Goal: Task Accomplishment & Management: Complete application form

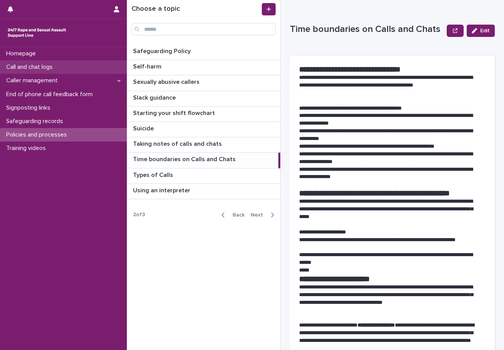
click at [32, 68] on p "Call and chat logs" at bounding box center [31, 66] width 56 height 7
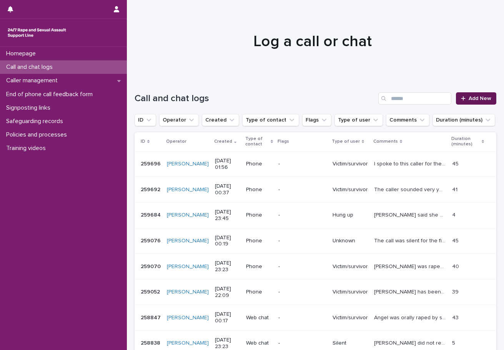
click at [461, 98] on icon at bounding box center [463, 98] width 5 height 5
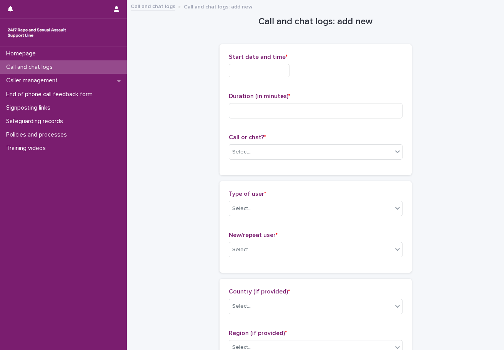
click at [250, 71] on input "text" at bounding box center [259, 70] width 61 height 13
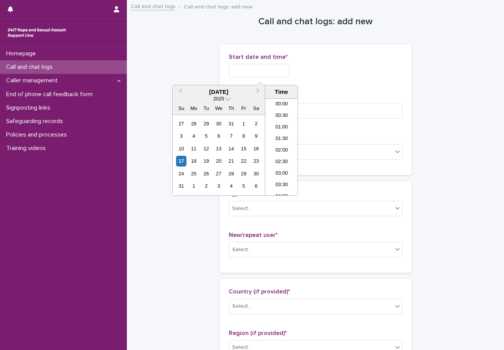
scroll to position [27, 0]
click at [282, 123] on li "02:00" at bounding box center [281, 124] width 33 height 12
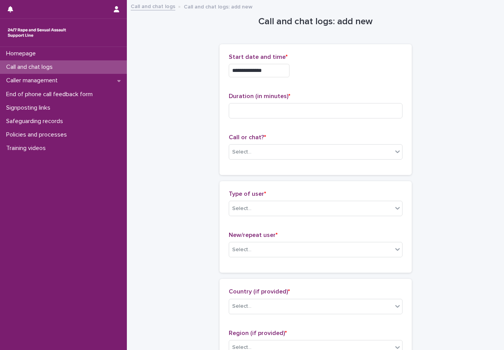
click at [275, 70] on input "**********" at bounding box center [259, 70] width 61 height 13
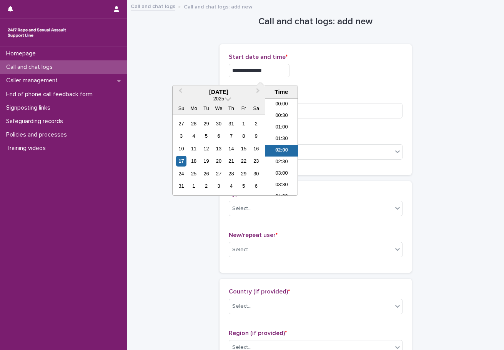
scroll to position [4, 0]
type input "**********"
click at [355, 73] on div "**********" at bounding box center [316, 70] width 174 height 13
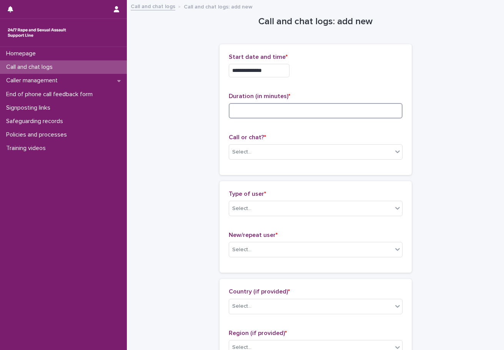
click at [252, 109] on input at bounding box center [316, 110] width 174 height 15
type input "**"
click at [282, 152] on div "Select..." at bounding box center [311, 152] width 164 height 13
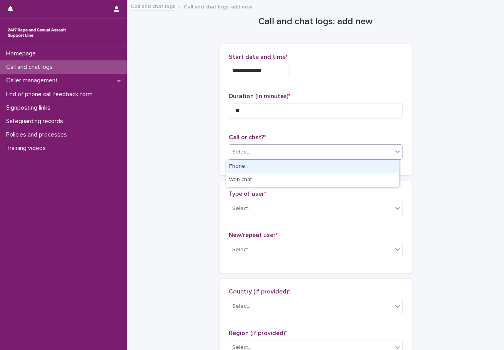
click at [260, 166] on div "Phone" at bounding box center [312, 166] width 173 height 13
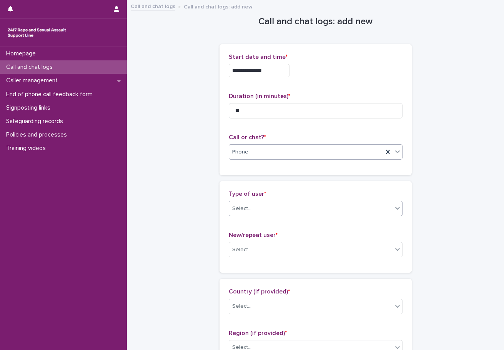
click at [257, 210] on div "Select..." at bounding box center [311, 208] width 164 height 13
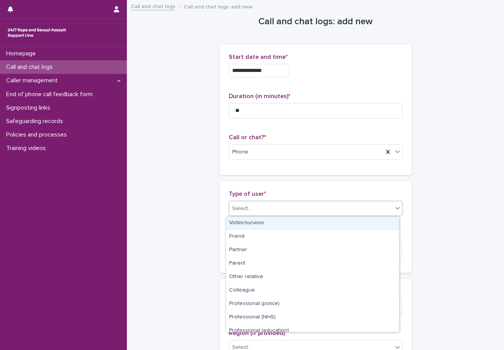
click at [252, 224] on div "Victim/survivor" at bounding box center [312, 223] width 173 height 13
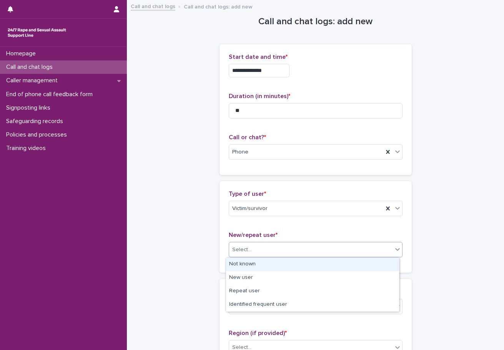
click at [267, 247] on div "Select..." at bounding box center [311, 250] width 164 height 13
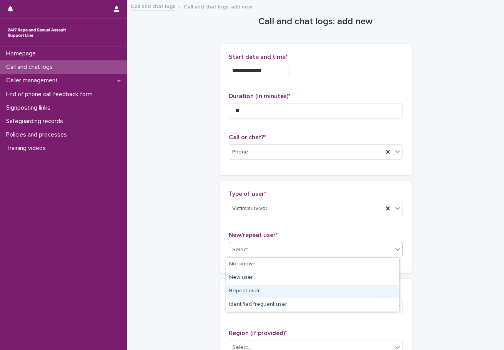
drag, startPoint x: 258, startPoint y: 271, endPoint x: 256, endPoint y: 291, distance: 20.1
click at [256, 291] on div "Repeat user" at bounding box center [312, 291] width 173 height 13
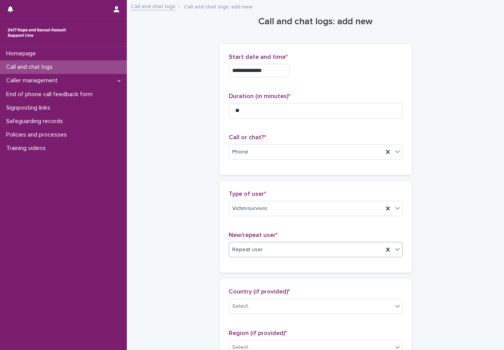
click at [263, 247] on div "Repeat user" at bounding box center [306, 250] width 154 height 13
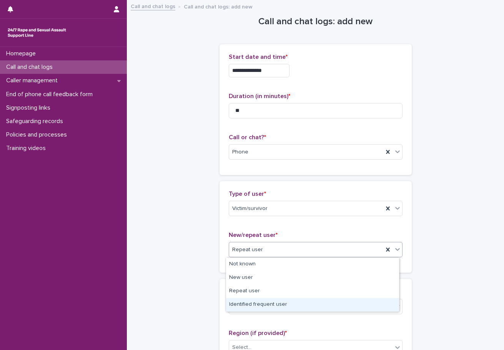
click at [261, 303] on div "Identified frequent user" at bounding box center [312, 304] width 173 height 13
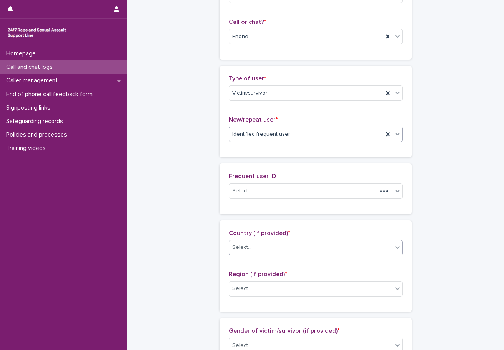
scroll to position [154, 0]
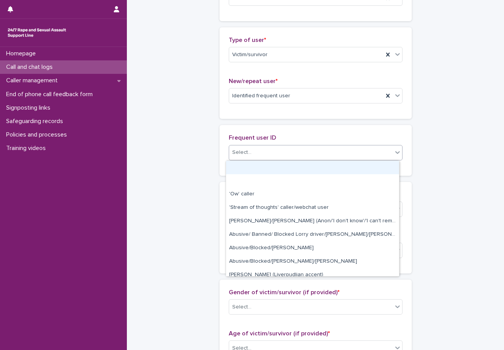
click at [266, 153] on div "Select..." at bounding box center [311, 152] width 164 height 13
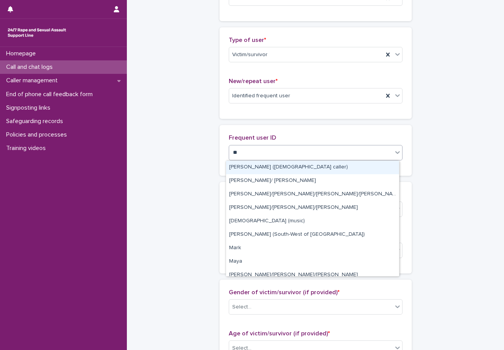
type input "***"
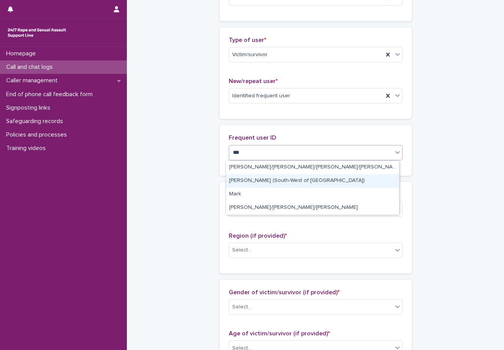
click at [259, 182] on div "[PERSON_NAME] (South-West of [GEOGRAPHIC_DATA])" at bounding box center [312, 180] width 173 height 13
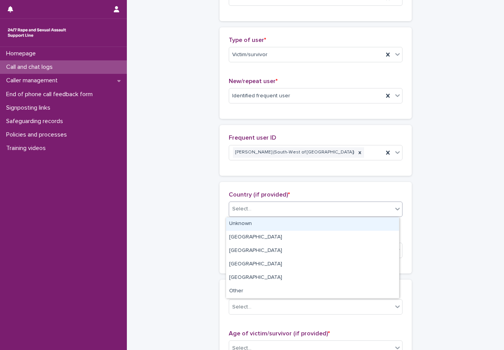
click at [273, 208] on div "Select..." at bounding box center [311, 209] width 164 height 13
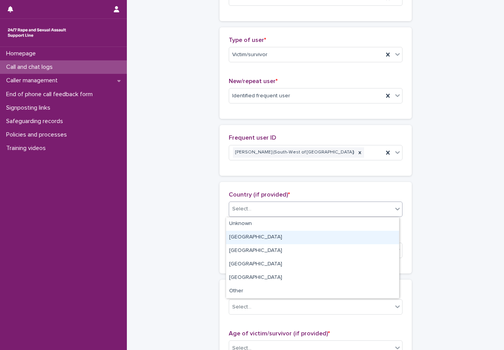
click at [265, 240] on div "[GEOGRAPHIC_DATA]" at bounding box center [312, 237] width 173 height 13
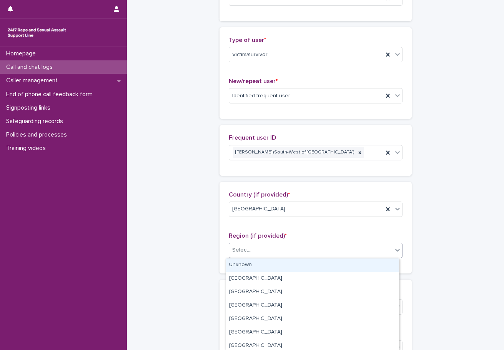
click at [269, 255] on div "Select..." at bounding box center [311, 250] width 164 height 13
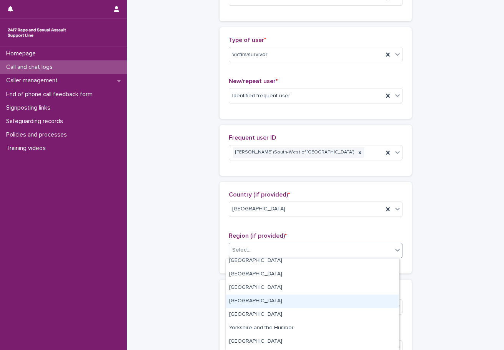
scroll to position [18, 0]
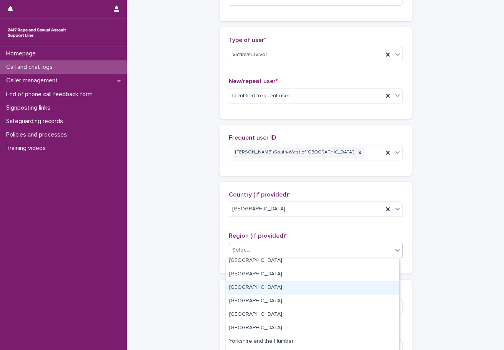
click at [261, 287] on div "[GEOGRAPHIC_DATA]" at bounding box center [312, 287] width 173 height 13
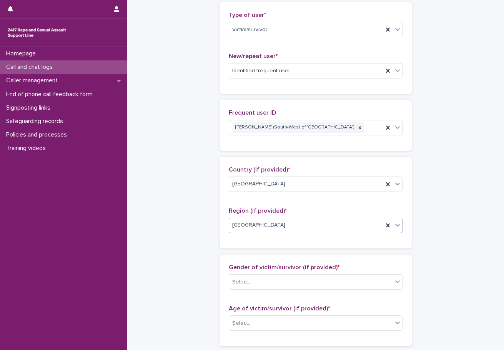
scroll to position [192, 0]
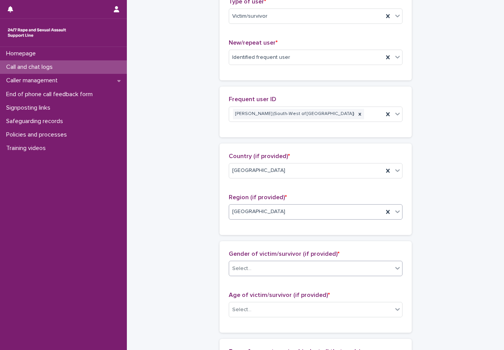
click at [270, 272] on div "Select..." at bounding box center [311, 268] width 164 height 13
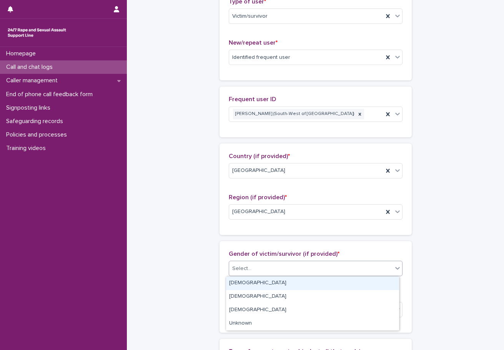
click at [248, 282] on div "[DEMOGRAPHIC_DATA]" at bounding box center [312, 283] width 173 height 13
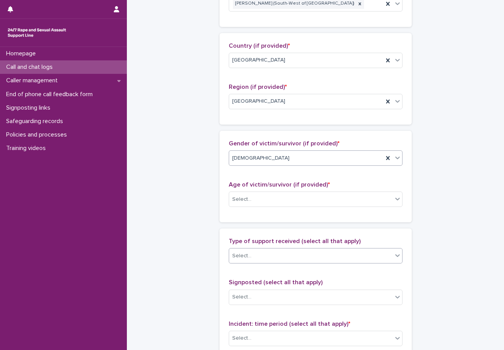
scroll to position [308, 0]
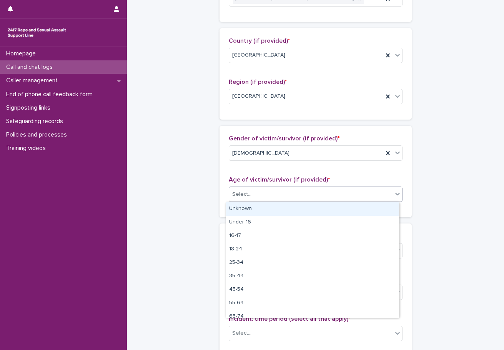
click at [262, 199] on div "Select..." at bounding box center [311, 194] width 164 height 13
click at [248, 210] on div "Unknown" at bounding box center [312, 208] width 173 height 13
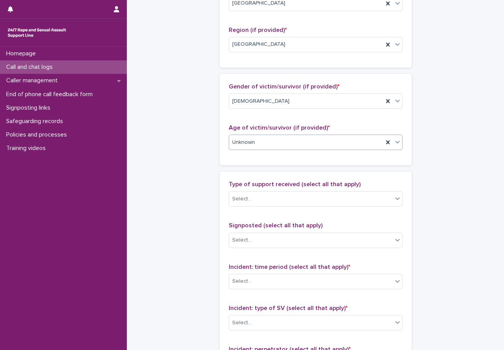
scroll to position [346, 0]
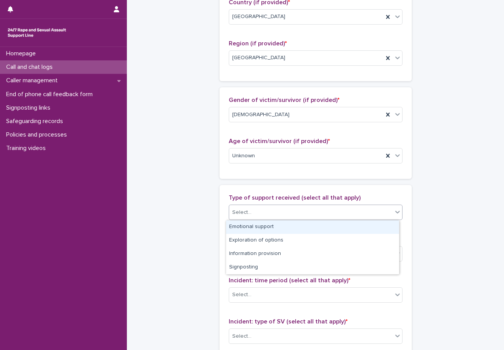
click at [273, 215] on div "Select..." at bounding box center [311, 212] width 164 height 13
click at [260, 227] on div "Emotional support" at bounding box center [312, 226] width 173 height 13
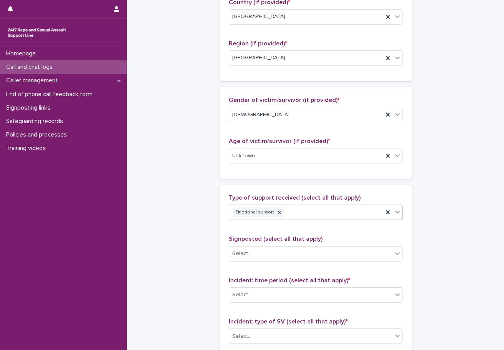
click at [300, 215] on div "Emotional support" at bounding box center [306, 212] width 154 height 13
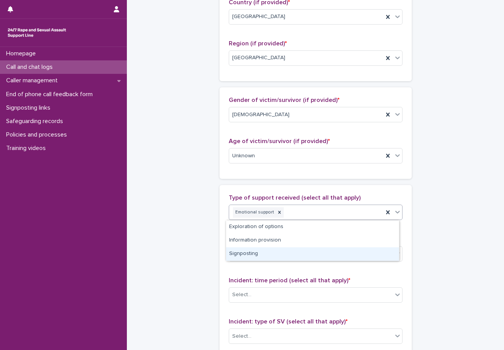
click at [267, 253] on div "Signposting" at bounding box center [312, 253] width 173 height 13
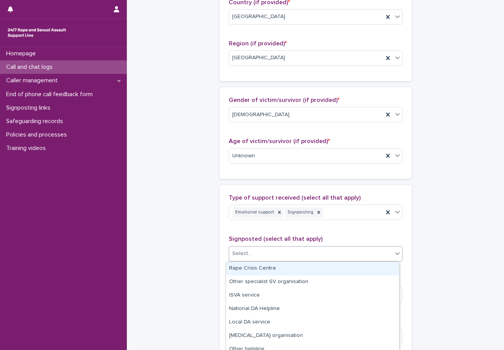
click at [256, 256] on div "Select..." at bounding box center [311, 253] width 164 height 13
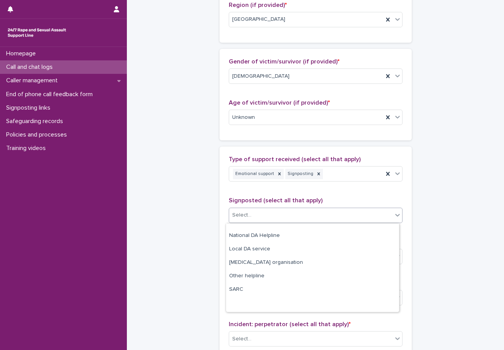
scroll to position [0, 0]
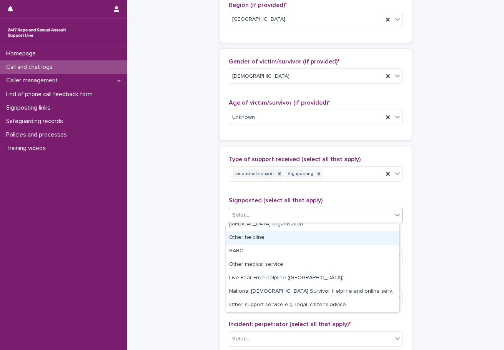
click at [255, 242] on div "National DA Helpline Local DA service [MEDICAL_DATA] organisation Other helplin…" at bounding box center [312, 268] width 173 height 88
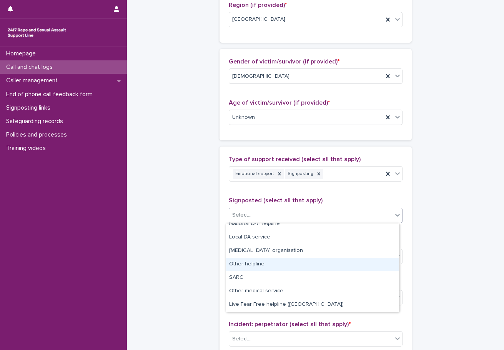
scroll to position [35, 0]
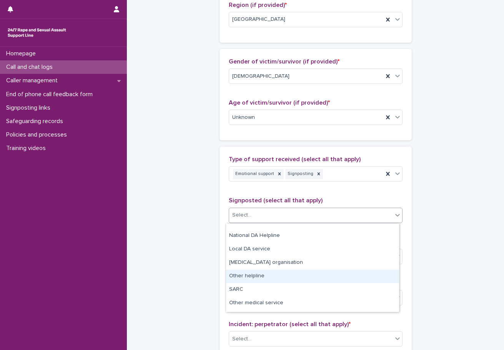
click at [262, 274] on div "Other helpline" at bounding box center [312, 276] width 173 height 13
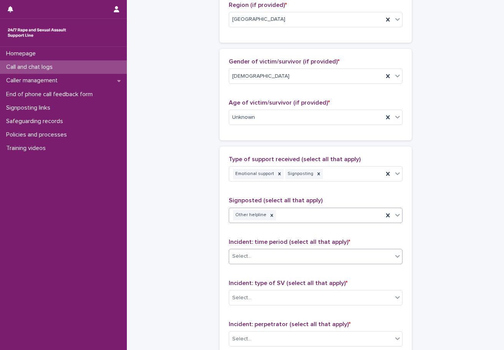
click at [267, 258] on div "Select..." at bounding box center [311, 256] width 164 height 13
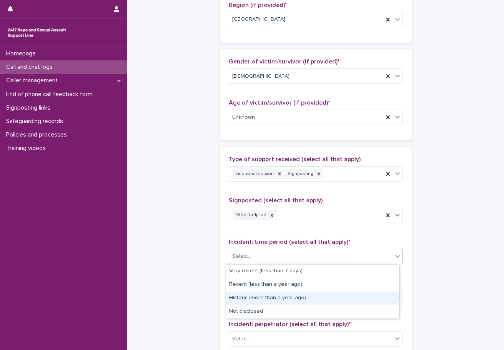
click at [272, 300] on div "Historic (more than a year ago)" at bounding box center [312, 298] width 173 height 13
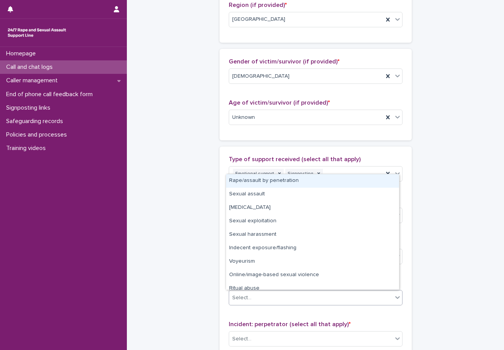
click at [272, 298] on div "Select..." at bounding box center [311, 298] width 164 height 13
click at [260, 181] on div "Rape/assault by penetration" at bounding box center [312, 180] width 173 height 13
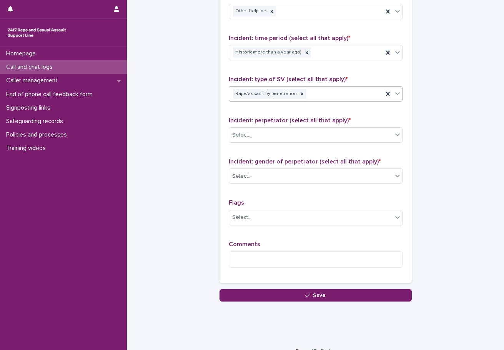
scroll to position [601, 0]
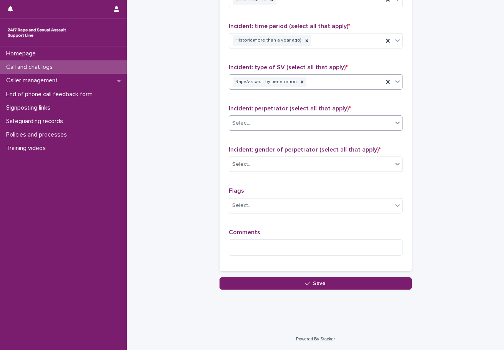
click at [267, 119] on div "Select..." at bounding box center [311, 123] width 164 height 13
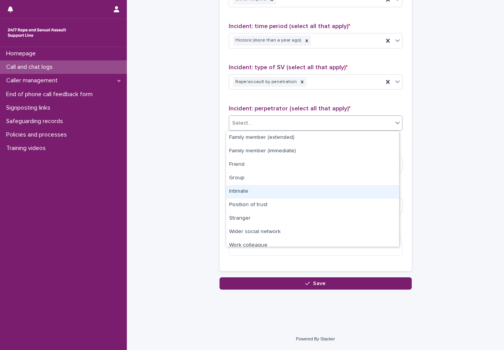
click at [242, 197] on div "Intimate" at bounding box center [312, 191] width 173 height 13
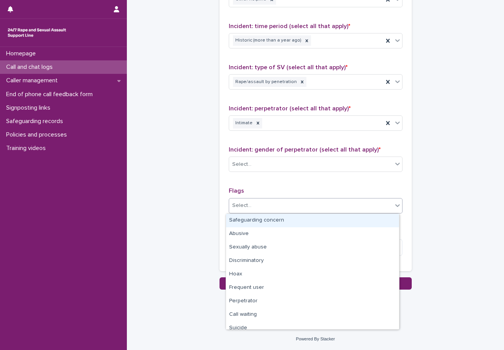
click at [292, 210] on div "Select..." at bounding box center [311, 205] width 164 height 13
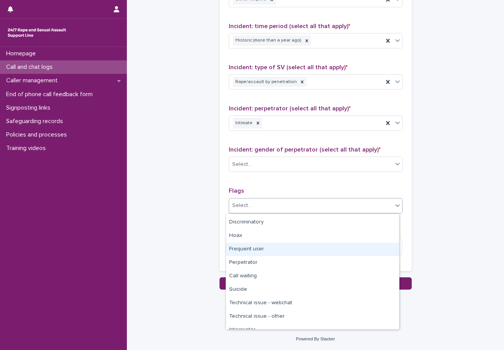
click at [251, 251] on div "Frequent user" at bounding box center [312, 249] width 173 height 13
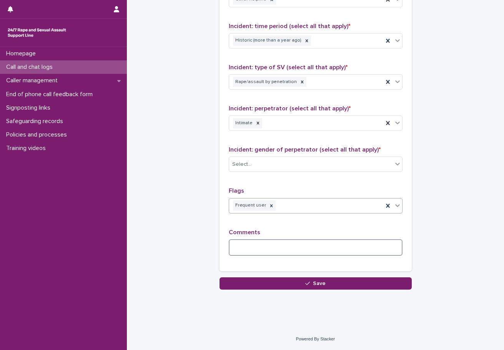
click at [278, 246] on textarea at bounding box center [316, 247] width 174 height 17
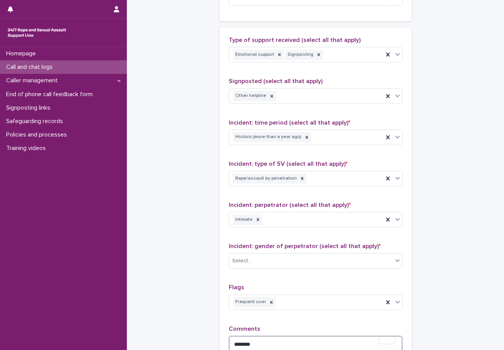
scroll to position [601, 0]
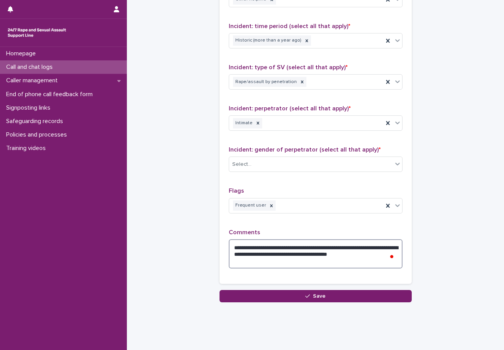
click at [308, 262] on textarea "**********" at bounding box center [316, 253] width 174 height 29
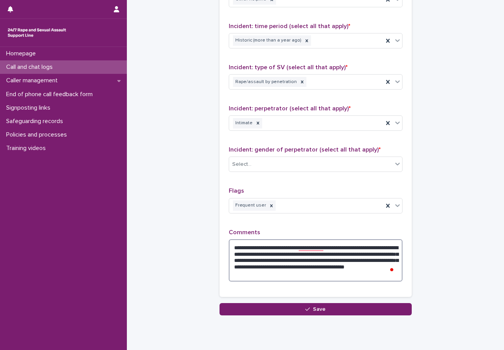
click at [382, 277] on textarea "**********" at bounding box center [316, 260] width 174 height 42
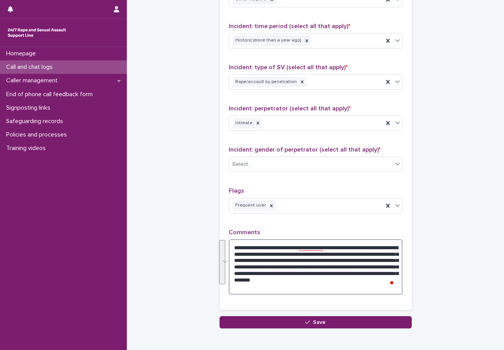
drag, startPoint x: 377, startPoint y: 290, endPoint x: 219, endPoint y: 248, distance: 163.4
click at [220, 248] on div "**********" at bounding box center [316, 120] width 192 height 379
click at [385, 291] on textarea "**********" at bounding box center [316, 266] width 174 height 55
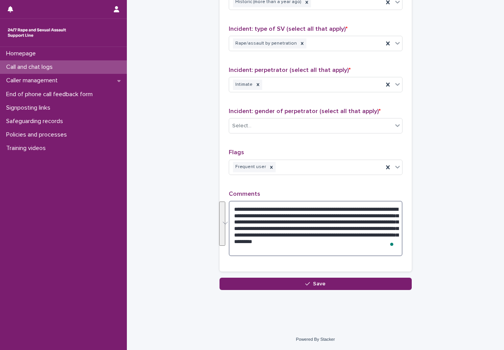
drag, startPoint x: 376, startPoint y: 250, endPoint x: 215, endPoint y: 203, distance: 167.4
paste textarea "To enrich screen reader interactions, please activate Accessibility in Grammarl…"
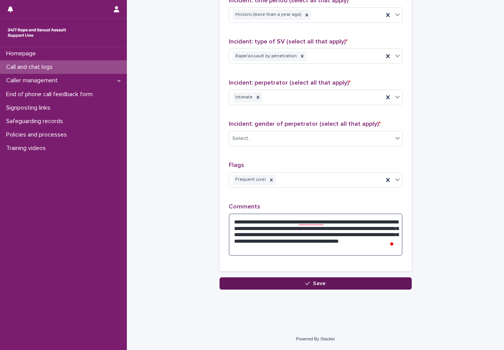
type textarea "**********"
click at [332, 284] on button "Save" at bounding box center [316, 283] width 192 height 12
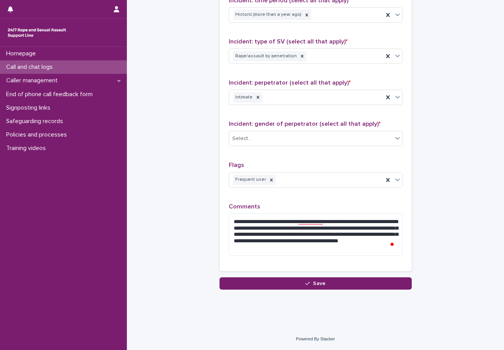
scroll to position [640, 0]
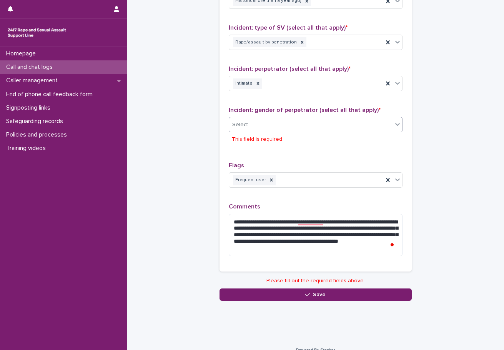
click at [286, 130] on div "Select..." at bounding box center [311, 124] width 164 height 13
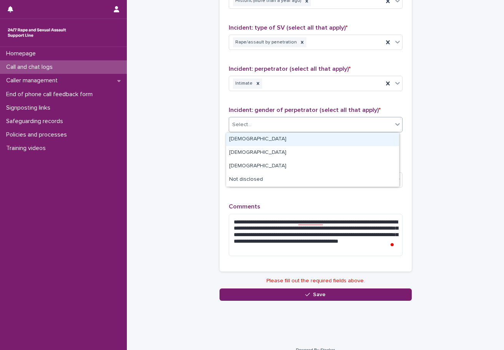
click at [247, 142] on div "[DEMOGRAPHIC_DATA]" at bounding box center [312, 139] width 173 height 13
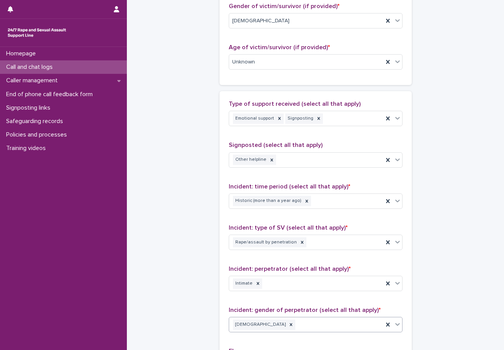
scroll to position [616, 0]
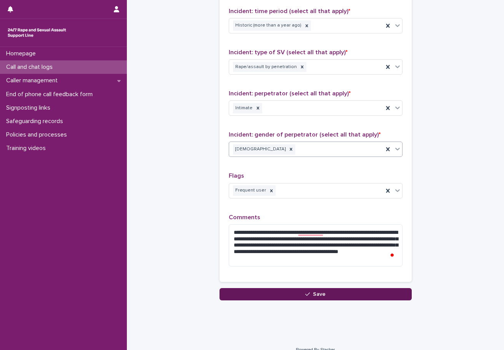
click at [289, 296] on button "Save" at bounding box center [316, 294] width 192 height 12
